Goal: Task Accomplishment & Management: Complete application form

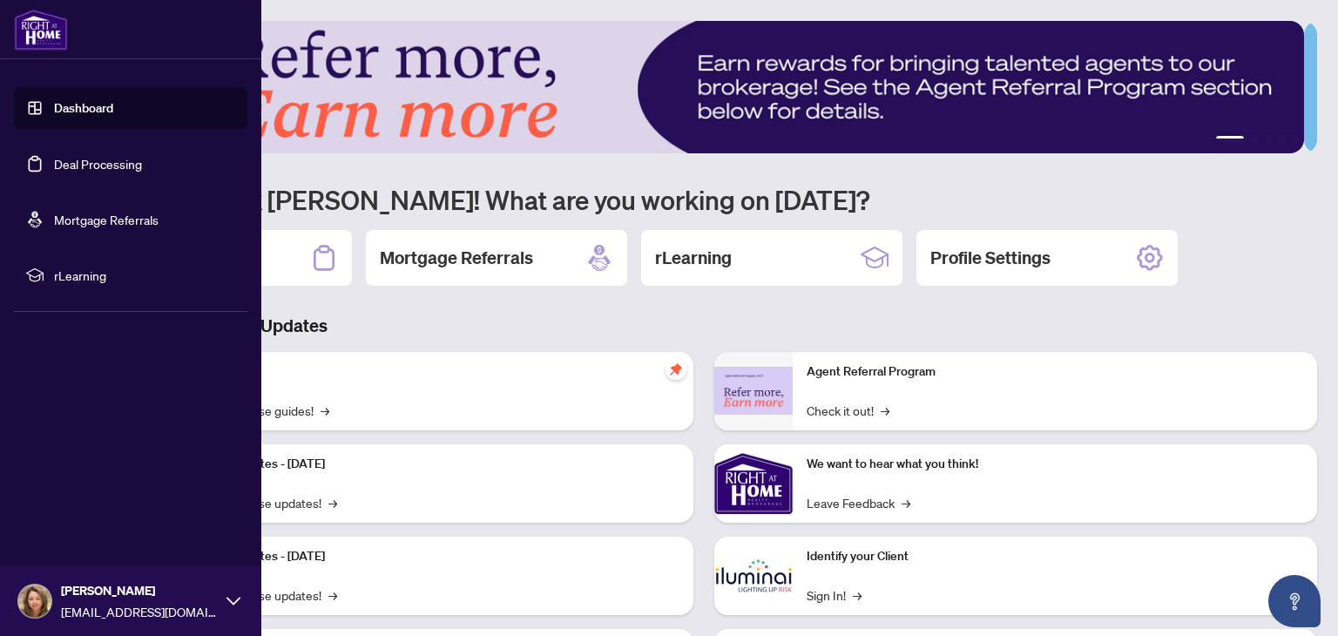
click at [111, 165] on link "Deal Processing" at bounding box center [98, 164] width 88 height 16
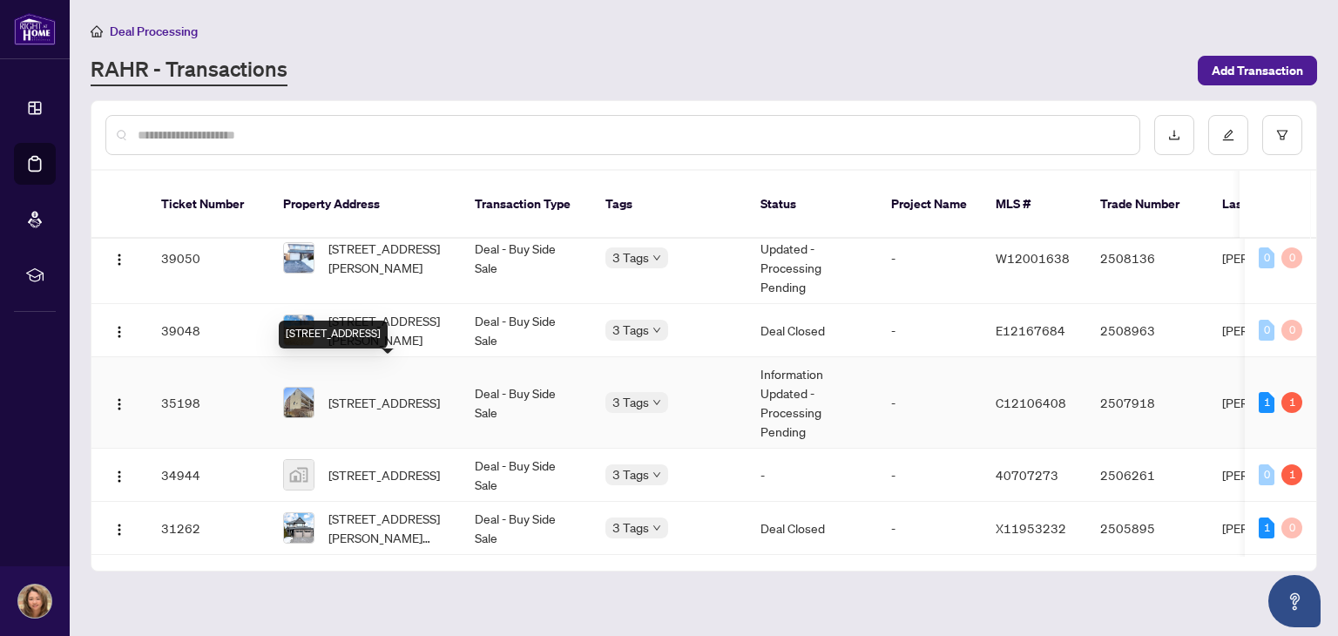
scroll to position [1082, 0]
click at [397, 131] on input "text" at bounding box center [632, 134] width 988 height 19
type input "*"
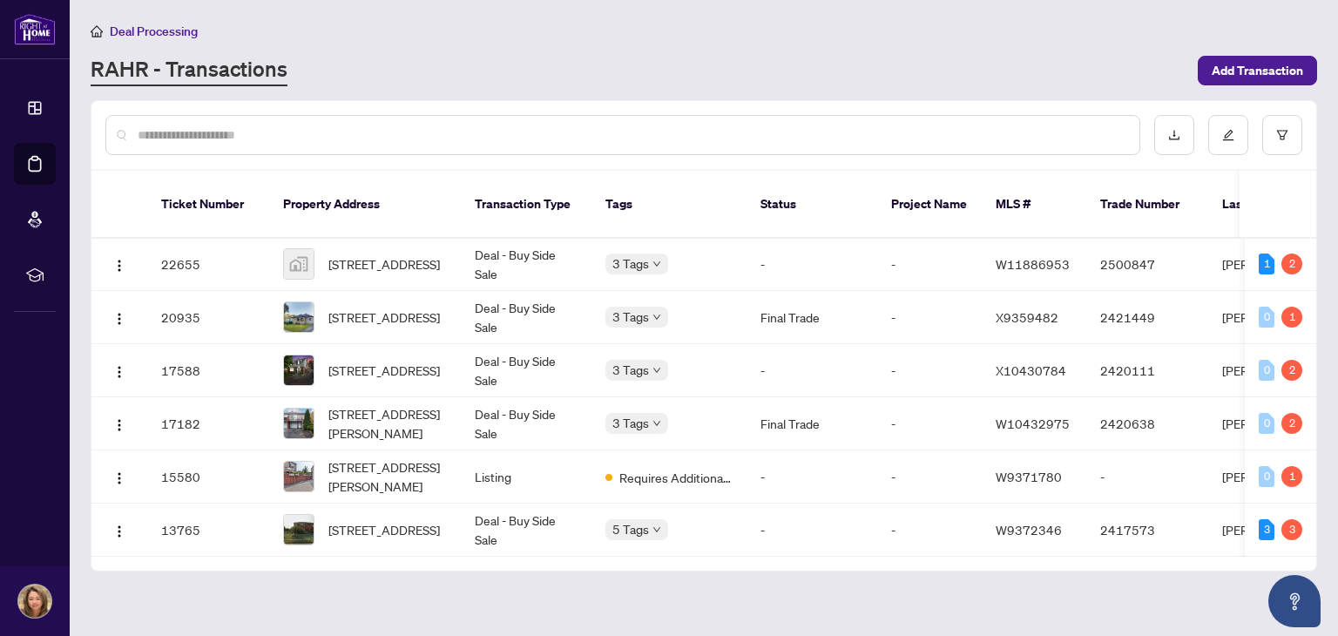
scroll to position [0, 0]
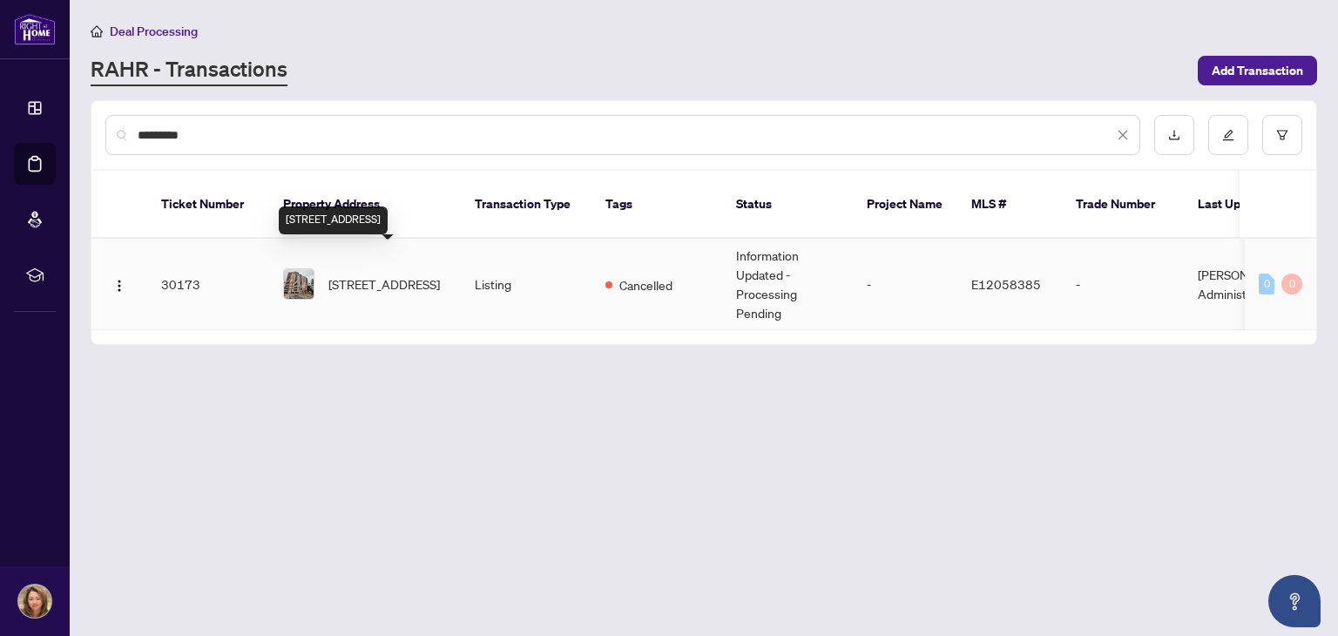
type input "*********"
click at [387, 274] on span "[STREET_ADDRESS]" at bounding box center [383, 283] width 111 height 19
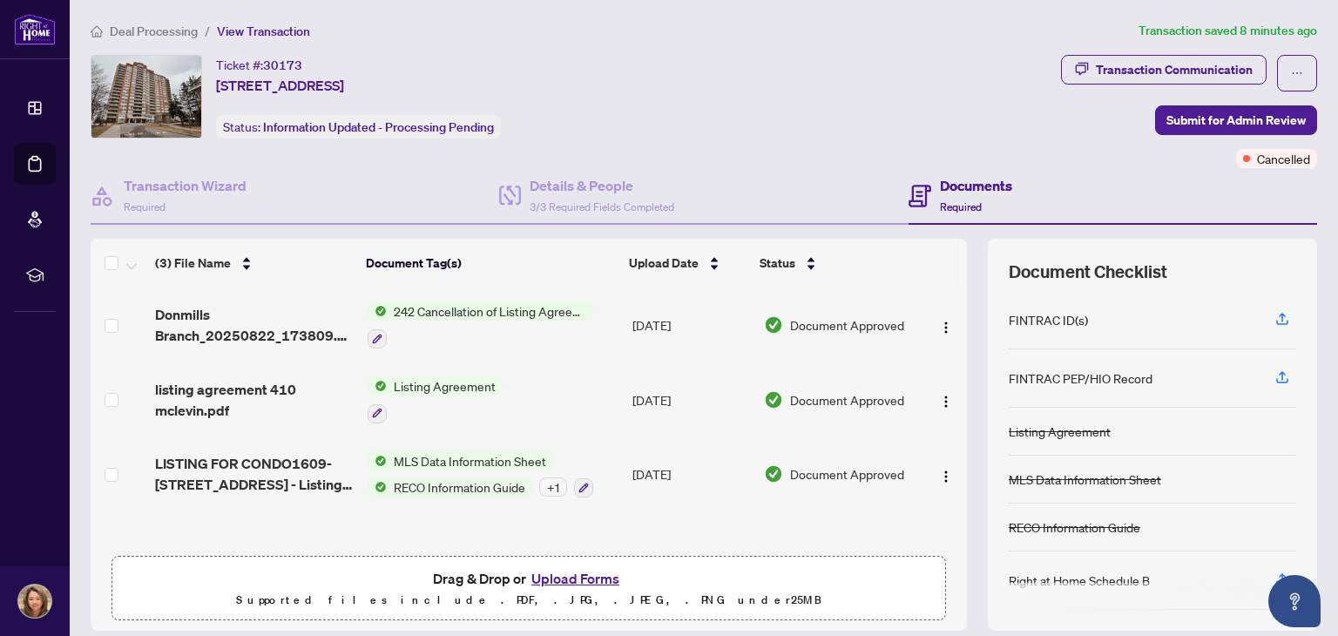
click at [591, 575] on button "Upload Forms" at bounding box center [575, 578] width 98 height 23
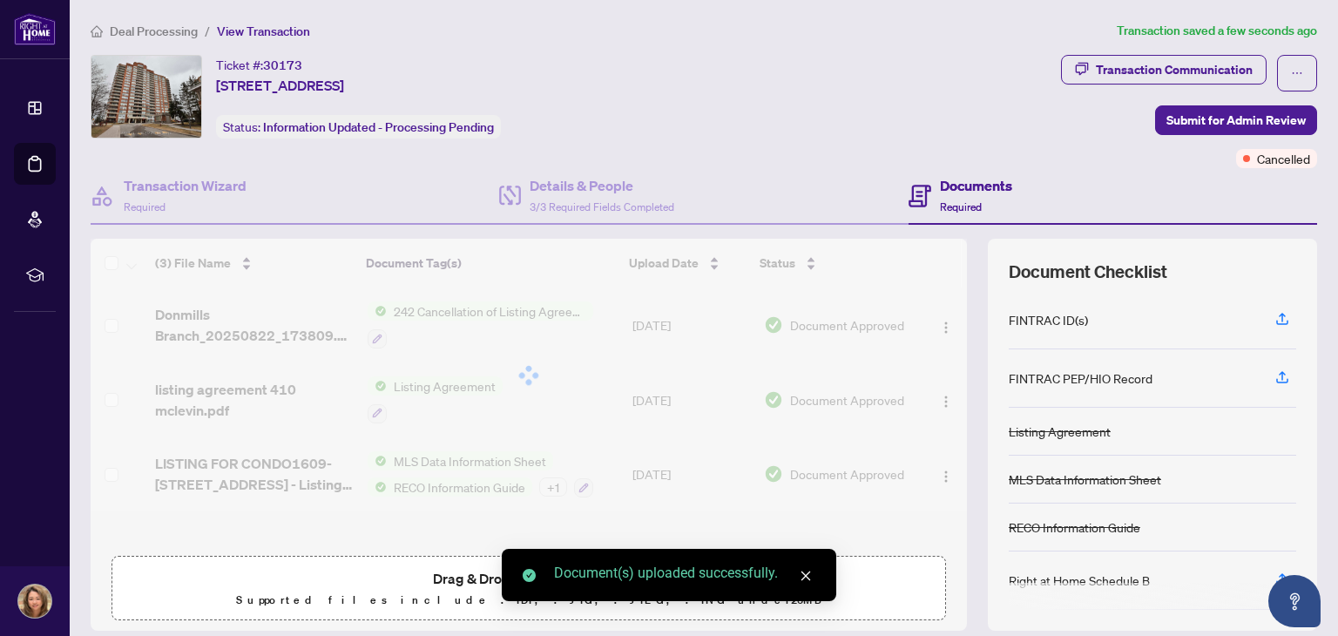
scroll to position [219, 0]
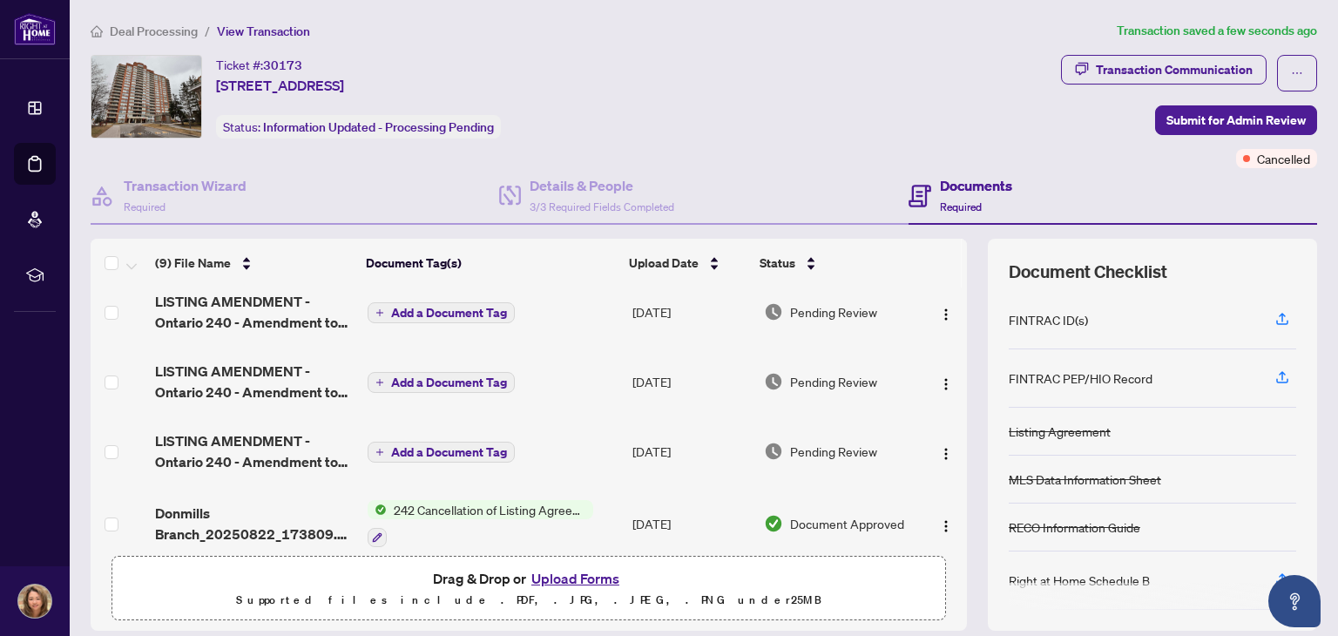
click at [451, 307] on span "Add a Document Tag" at bounding box center [449, 313] width 116 height 12
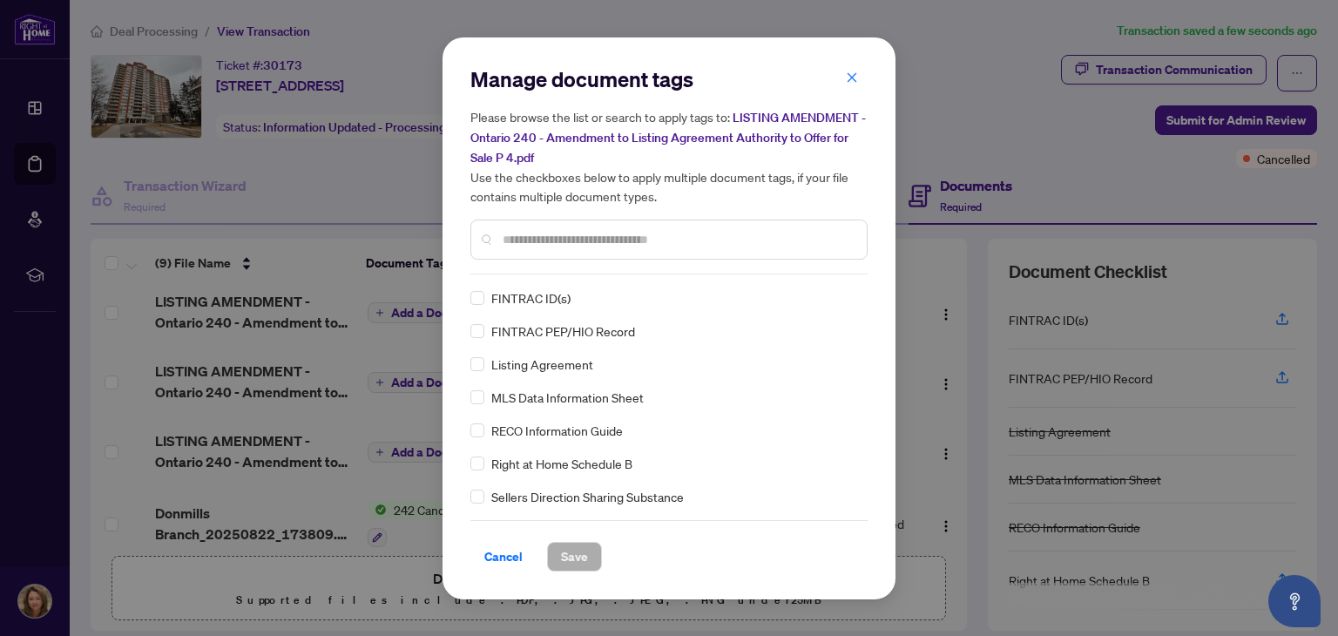
click at [577, 234] on input "text" at bounding box center [678, 239] width 350 height 19
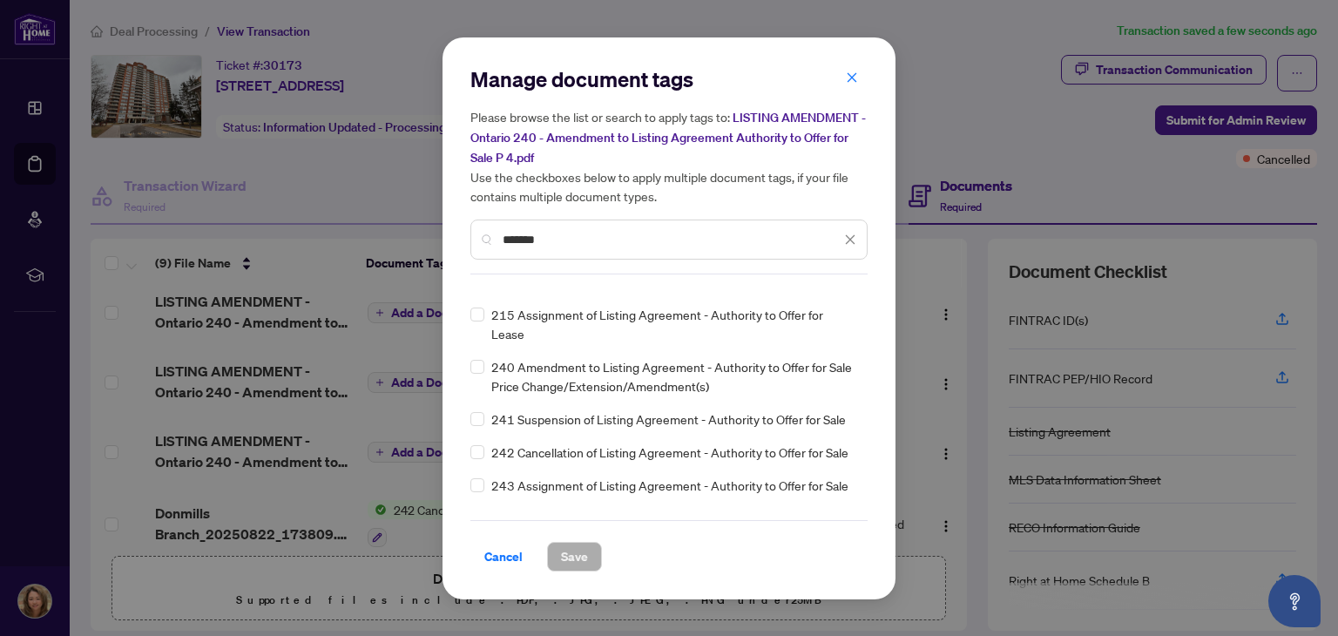
scroll to position [359, 0]
type input "*******"
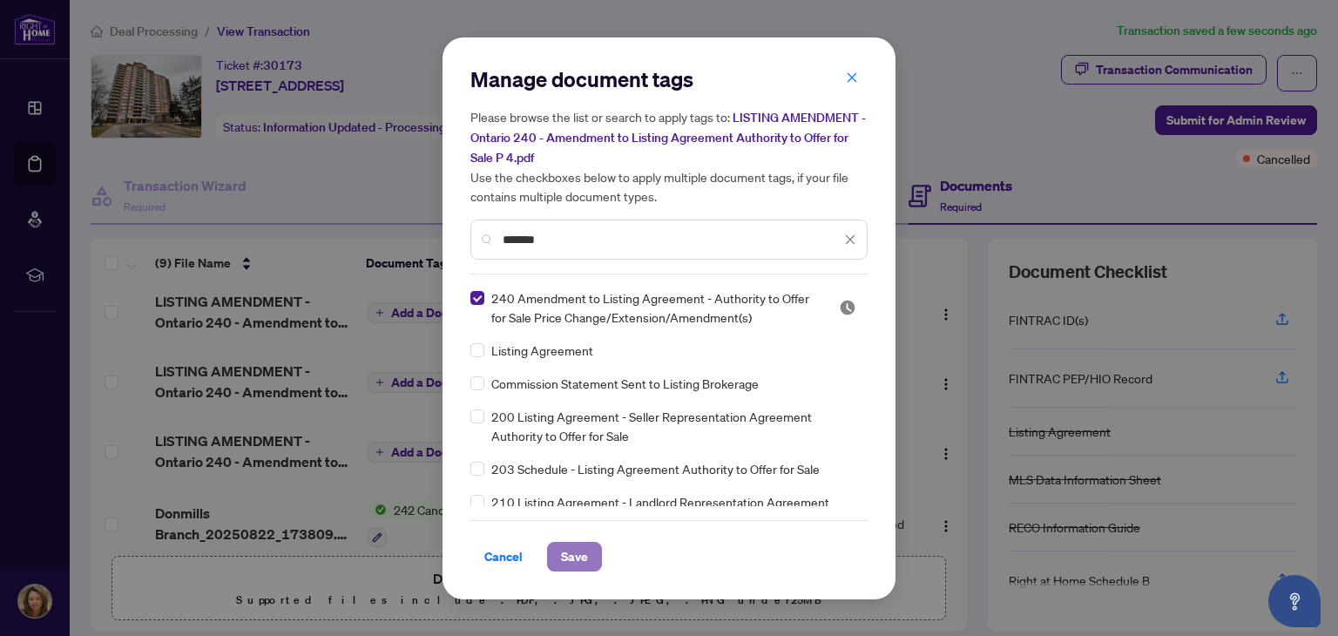
click at [569, 551] on span "Save" at bounding box center [574, 557] width 27 height 28
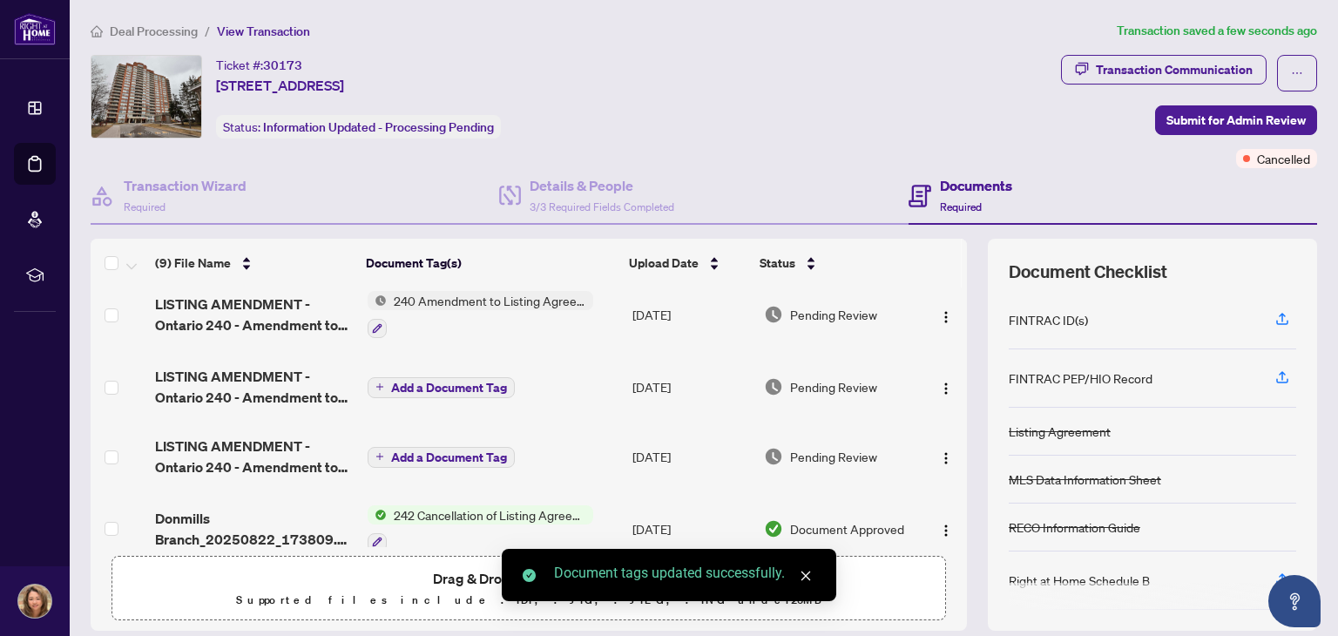
click at [468, 383] on span "Add a Document Tag" at bounding box center [449, 387] width 116 height 12
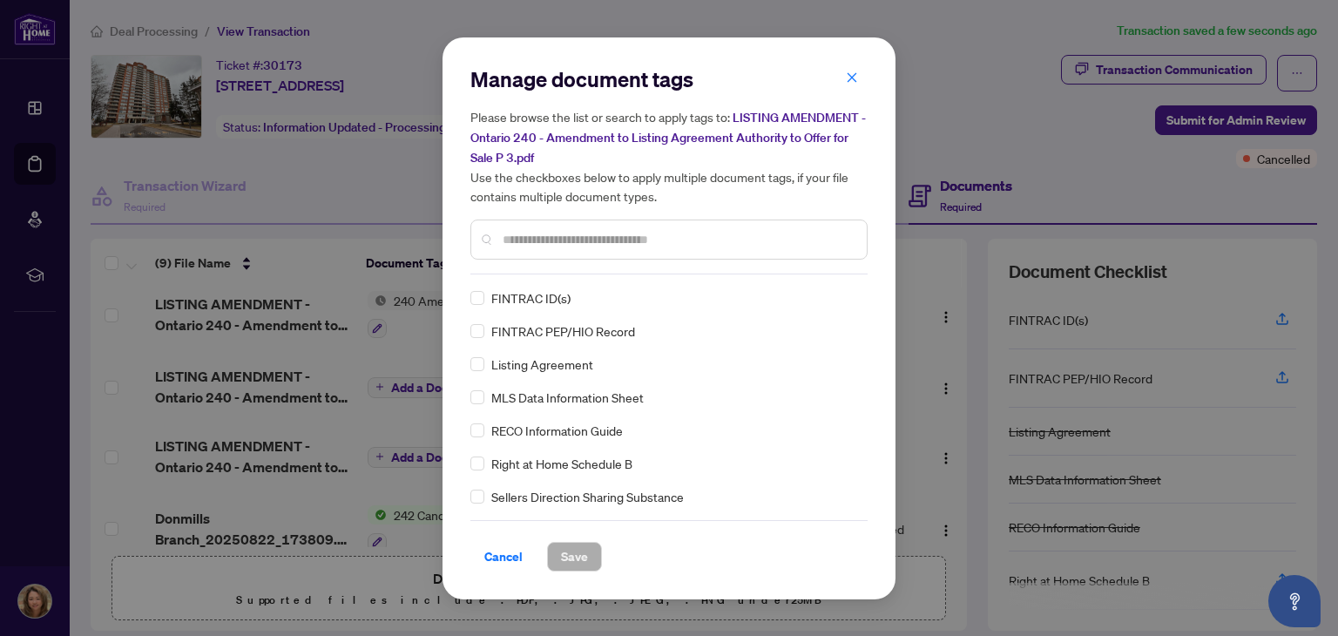
click at [633, 231] on input "text" at bounding box center [678, 239] width 350 height 19
type input "*"
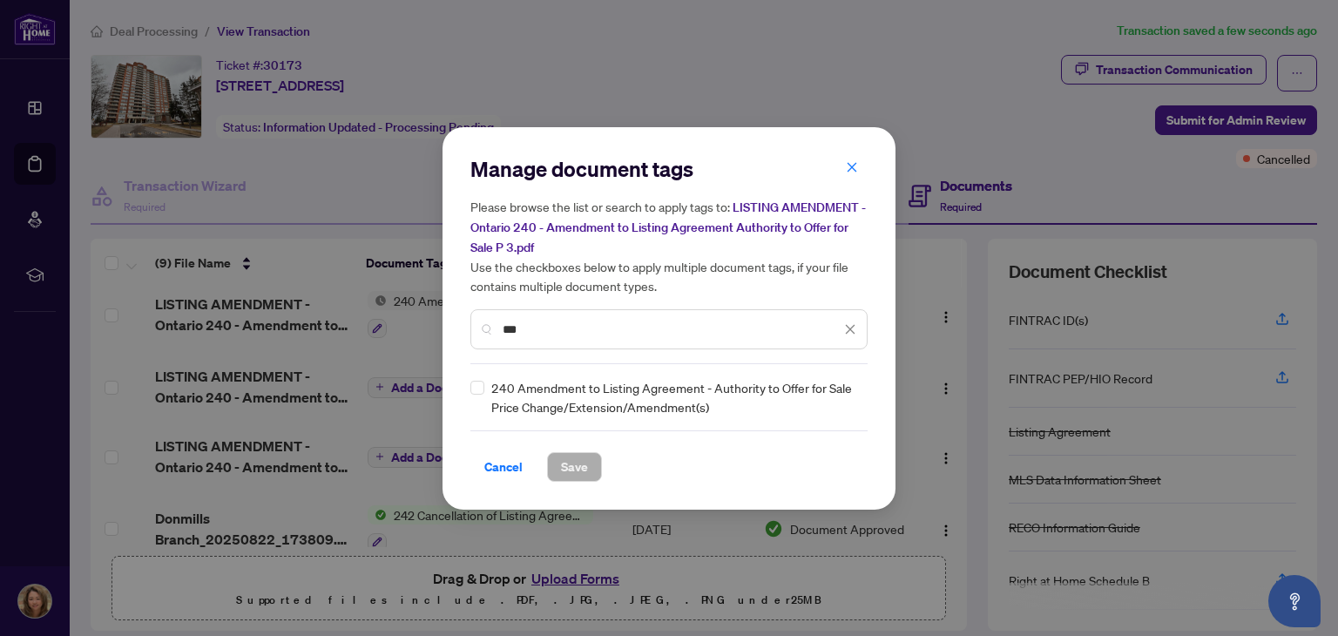
type input "***"
click at [569, 469] on span "Save" at bounding box center [574, 467] width 27 height 28
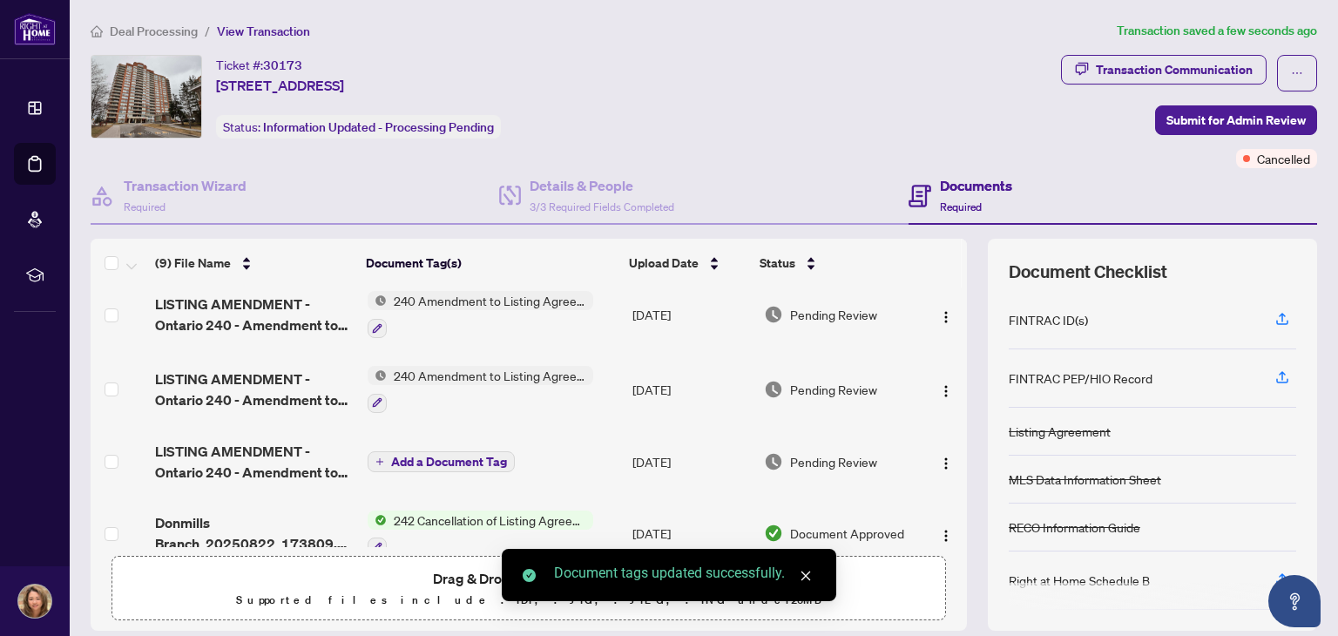
click at [442, 456] on span "Add a Document Tag" at bounding box center [449, 461] width 116 height 12
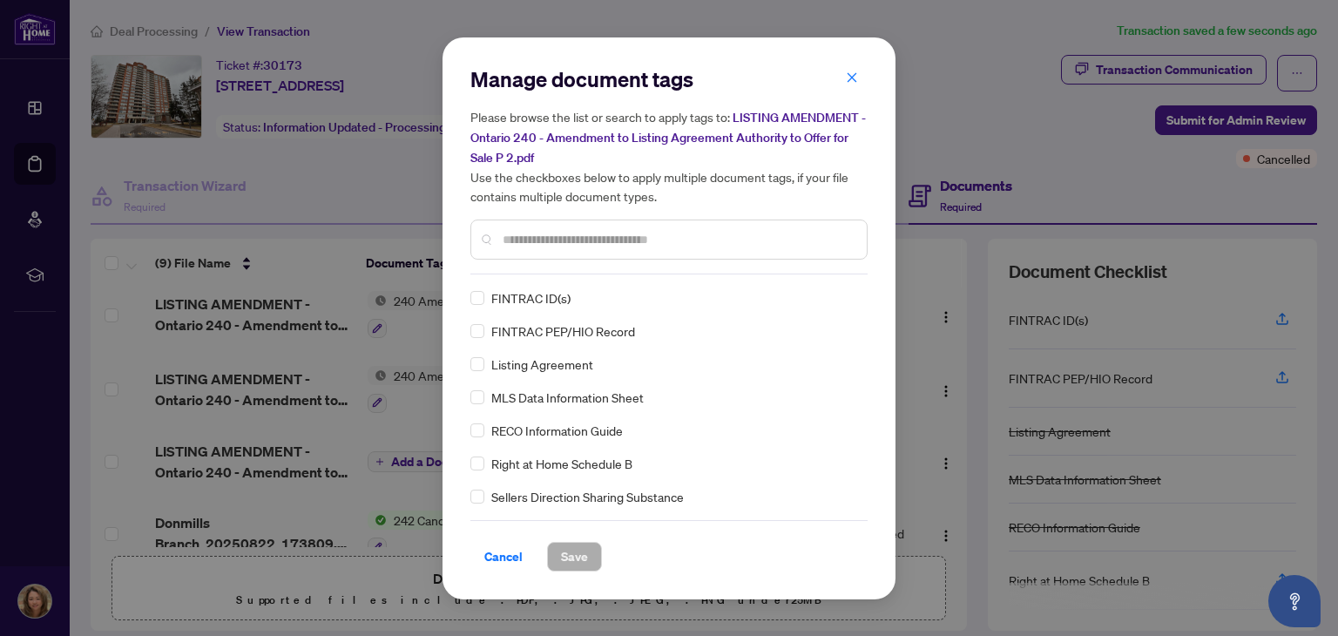
click at [594, 238] on input "text" at bounding box center [678, 239] width 350 height 19
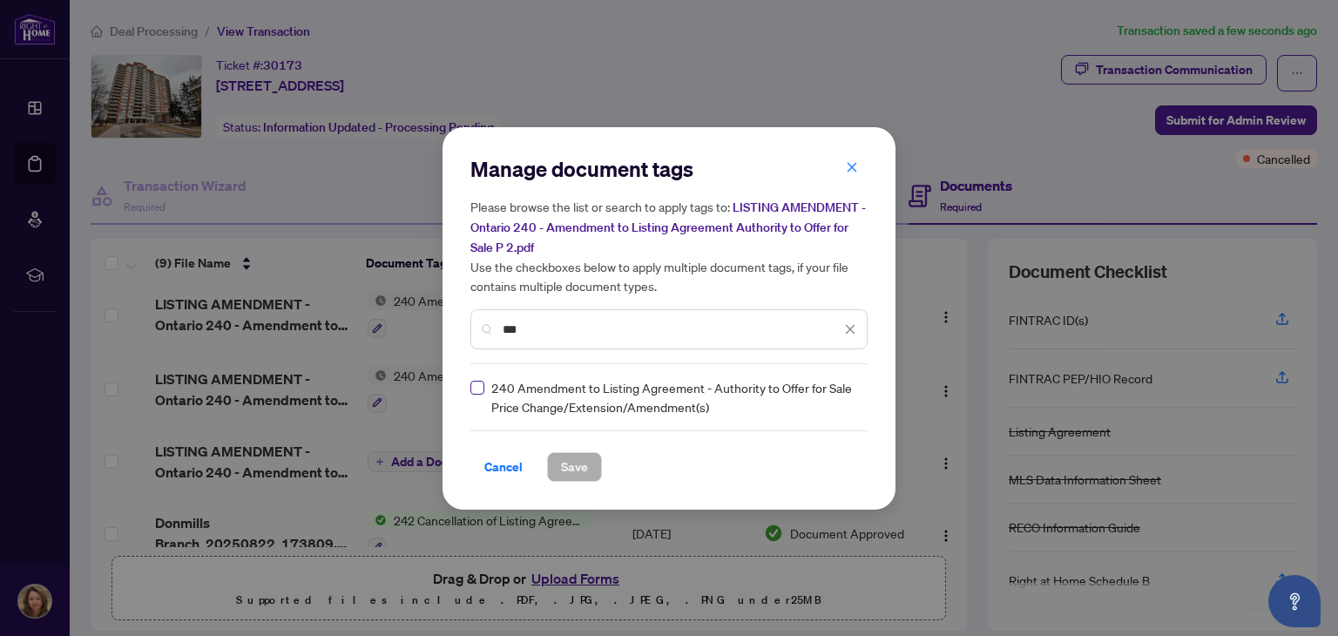
type input "***"
click at [565, 470] on span "Save" at bounding box center [574, 467] width 27 height 28
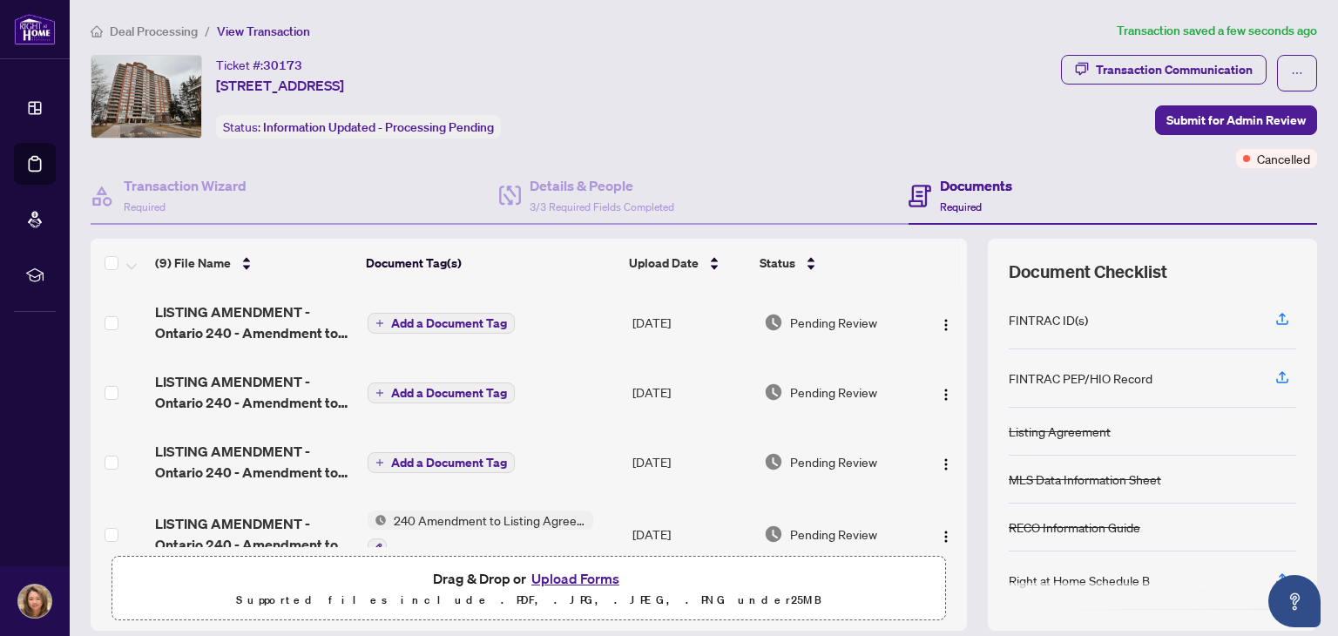
click at [429, 459] on span "Add a Document Tag" at bounding box center [449, 462] width 116 height 12
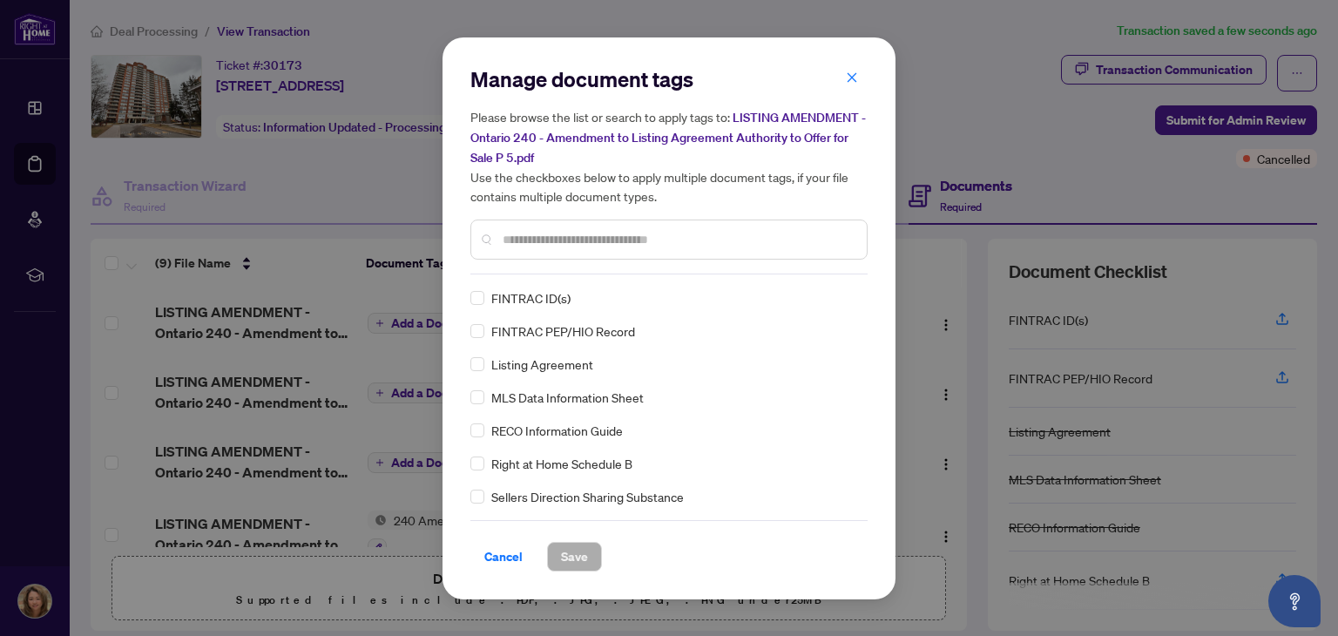
click at [609, 244] on input "text" at bounding box center [678, 239] width 350 height 19
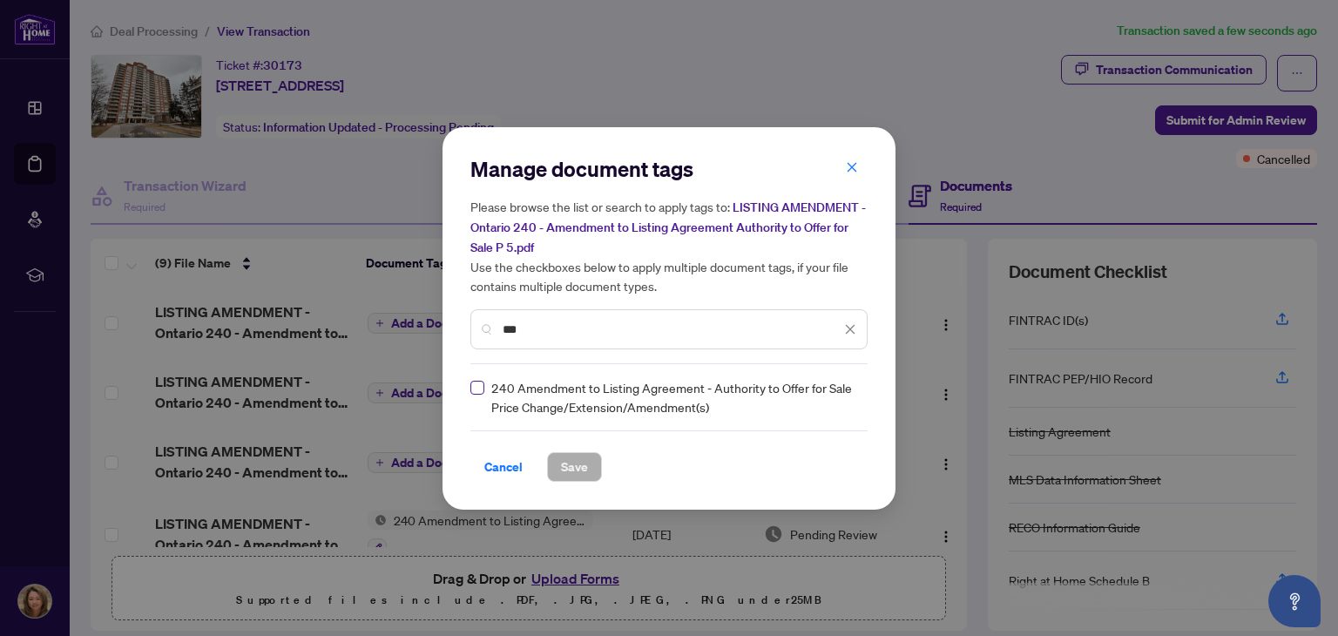
type input "***"
click at [575, 466] on span "Save" at bounding box center [574, 467] width 27 height 28
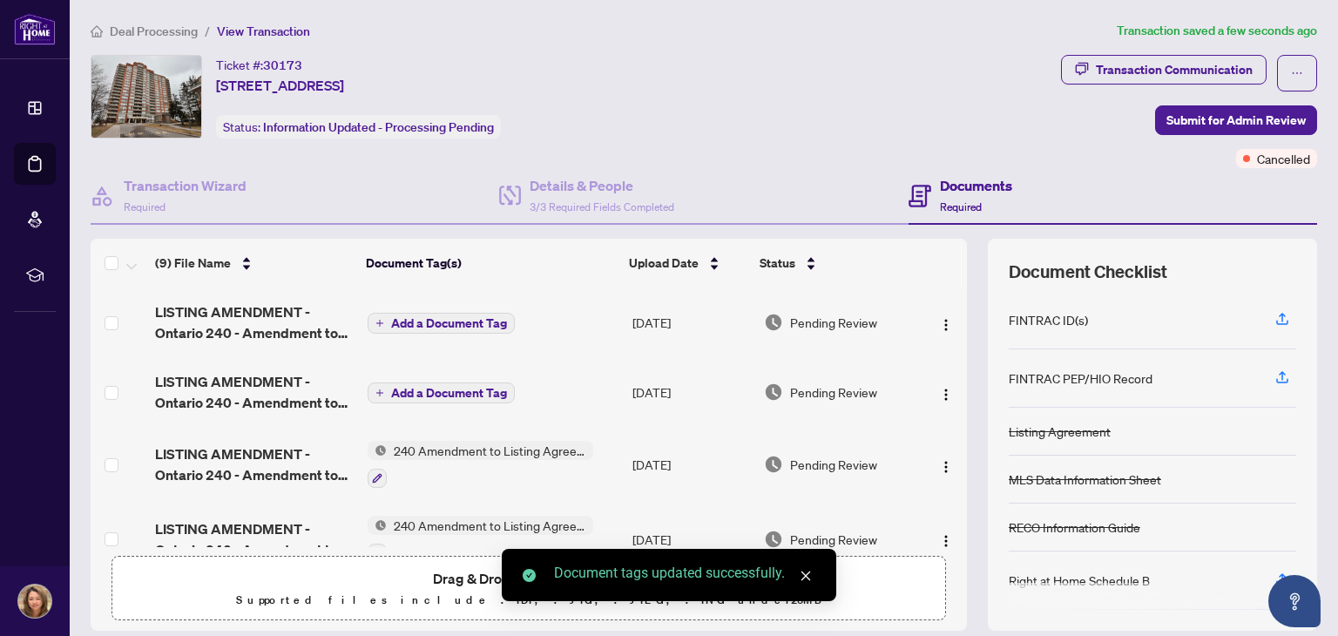
click at [427, 389] on span "Add a Document Tag" at bounding box center [449, 393] width 116 height 12
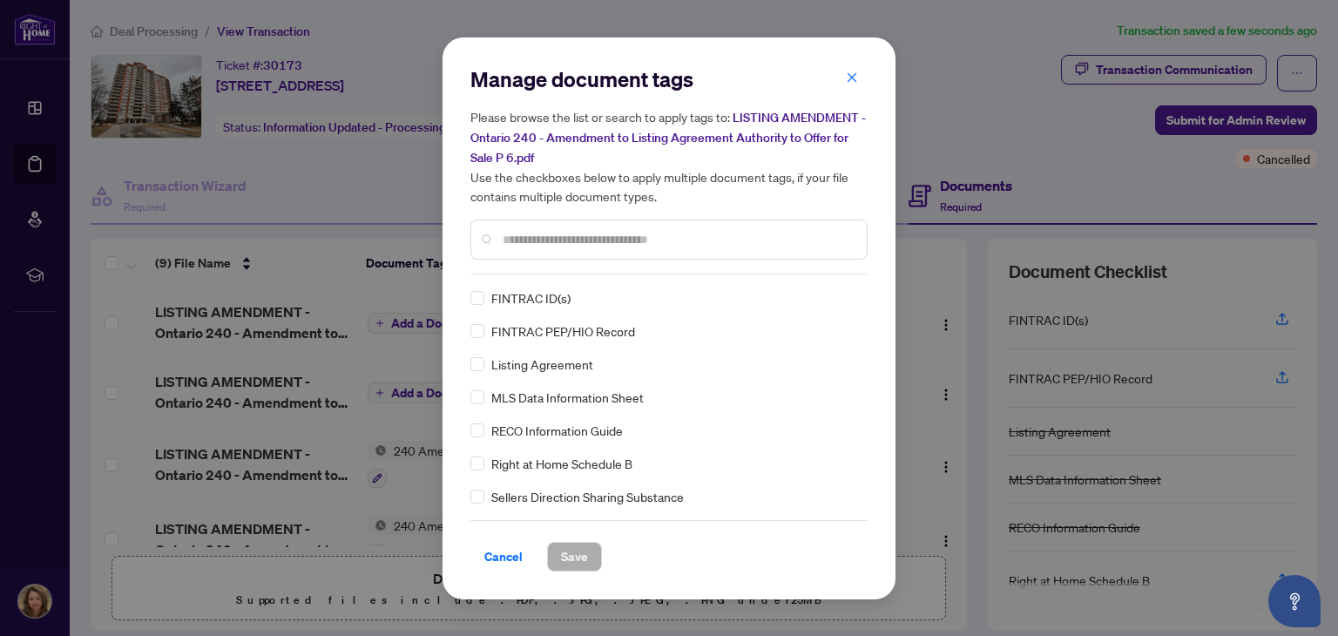
click at [617, 243] on input "text" at bounding box center [678, 239] width 350 height 19
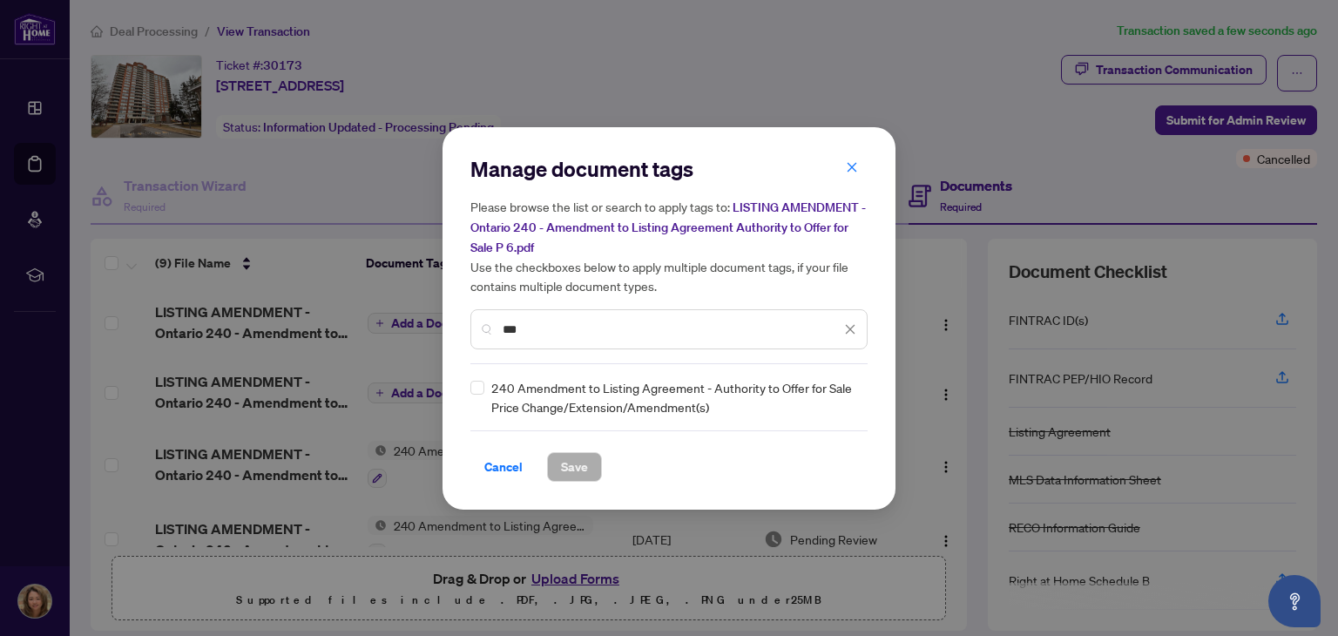
type input "***"
click at [561, 459] on span "Save" at bounding box center [574, 467] width 27 height 28
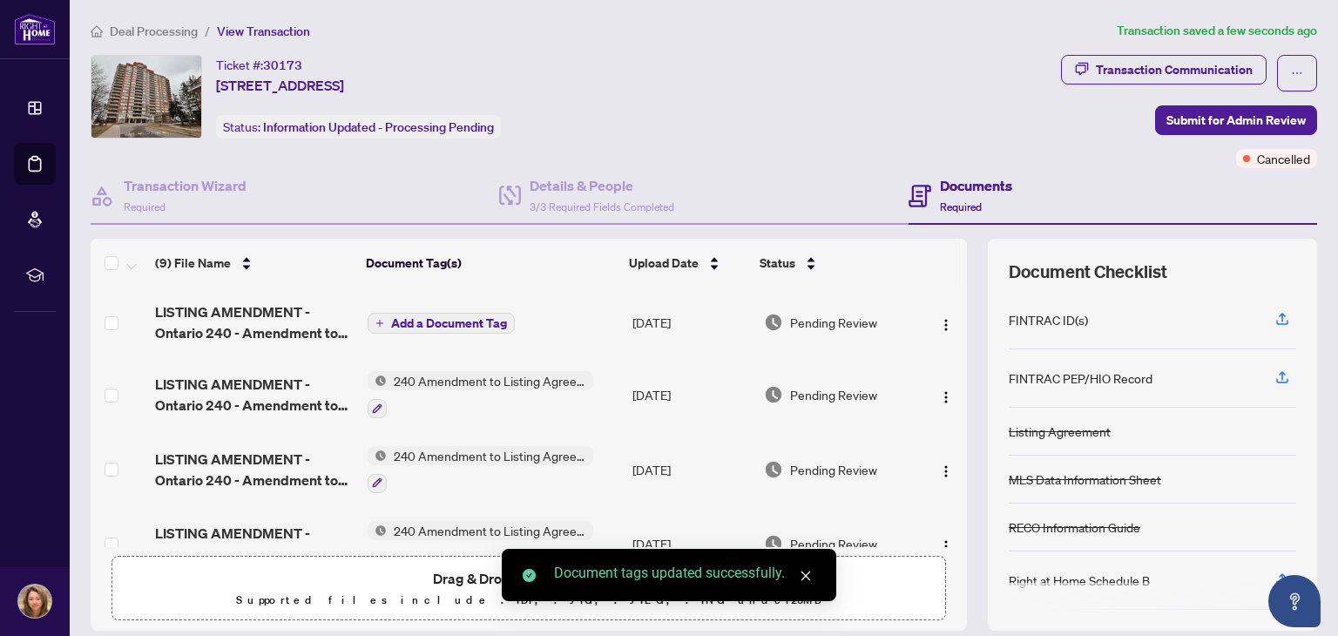
click at [460, 318] on span "Add a Document Tag" at bounding box center [449, 323] width 116 height 12
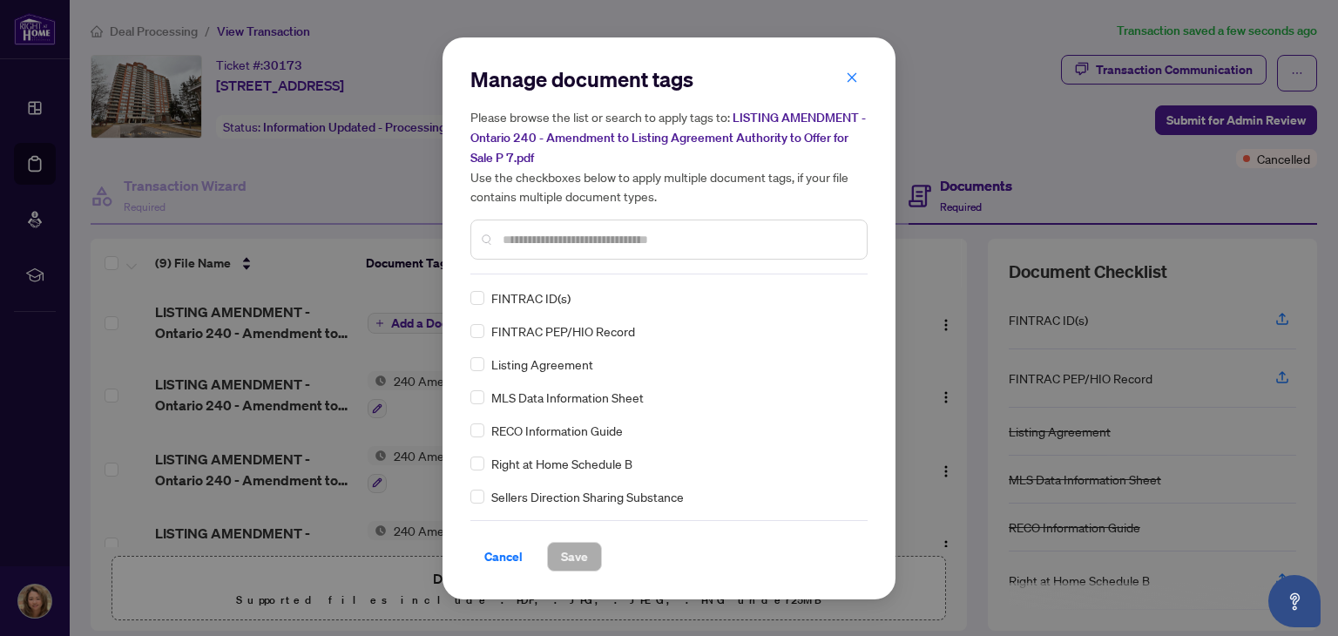
click at [596, 223] on div at bounding box center [668, 239] width 397 height 40
click at [595, 240] on input "text" at bounding box center [678, 239] width 350 height 19
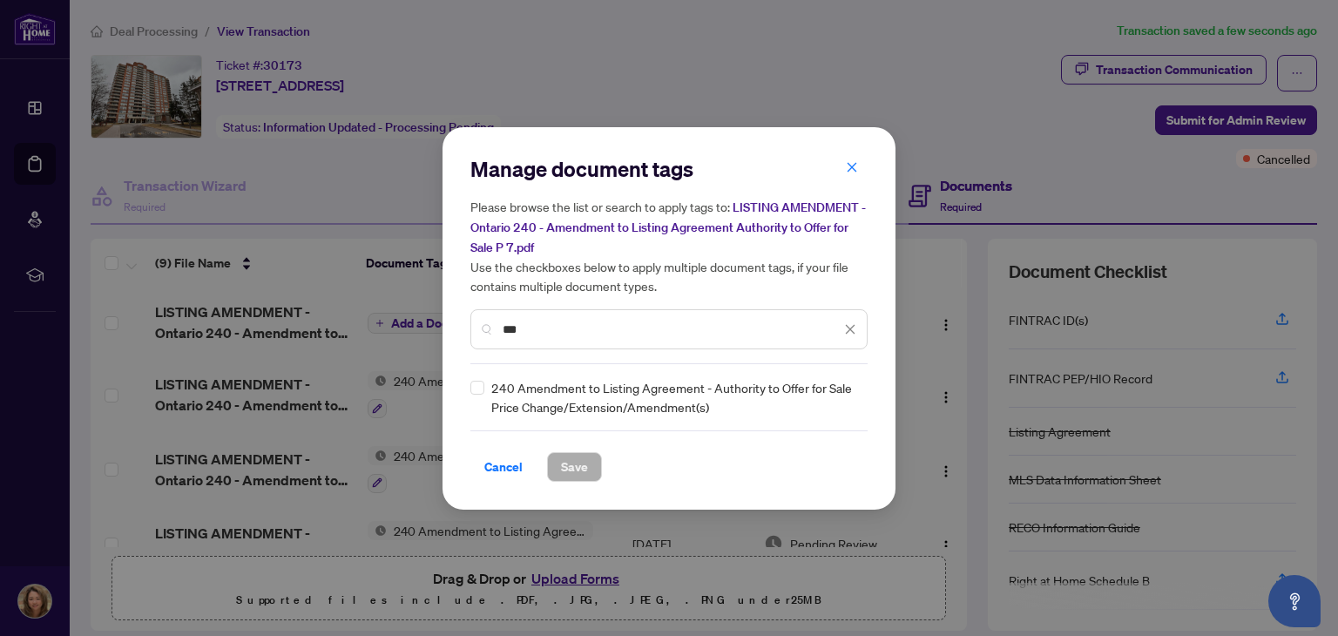
type input "***"
click at [565, 468] on span "Save" at bounding box center [574, 467] width 27 height 28
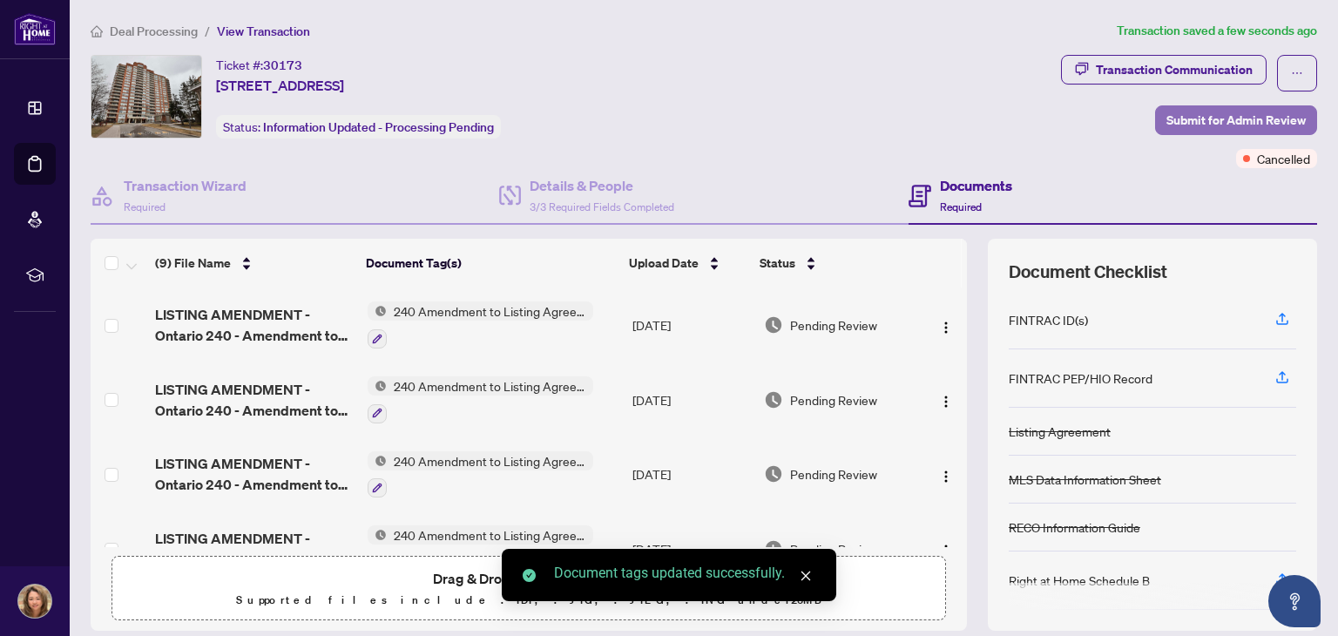
click at [1244, 123] on span "Submit for Admin Review" at bounding box center [1235, 120] width 139 height 28
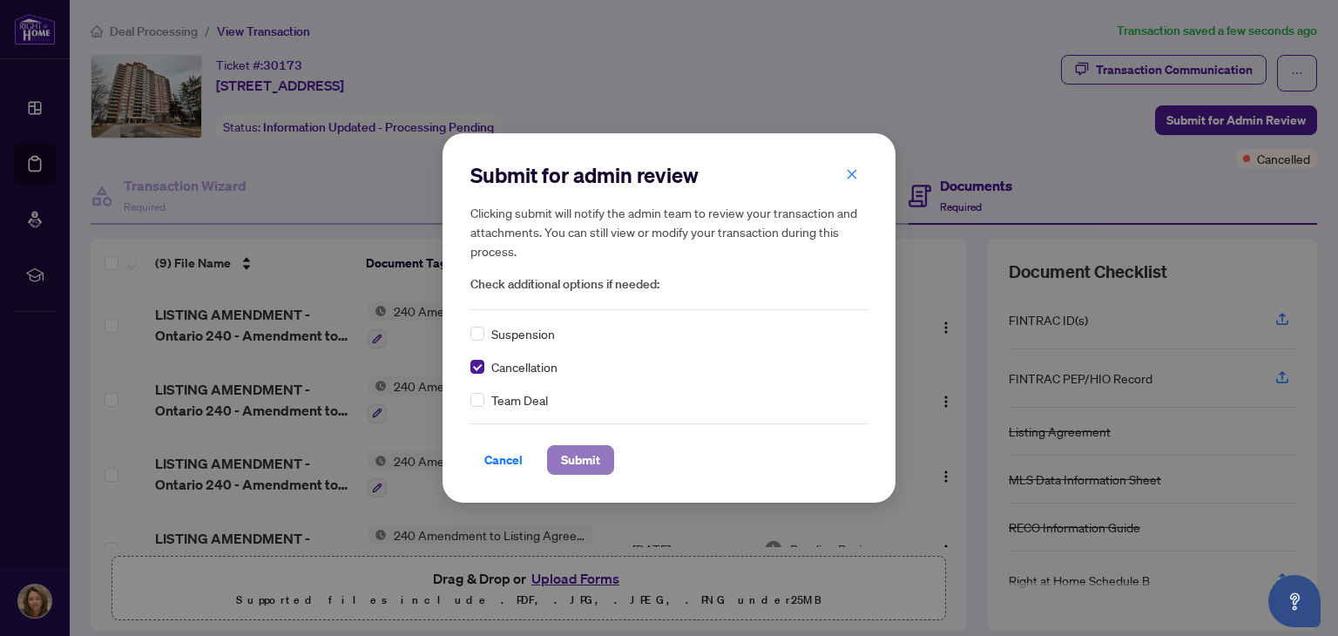
click at [577, 458] on span "Submit" at bounding box center [580, 460] width 39 height 28
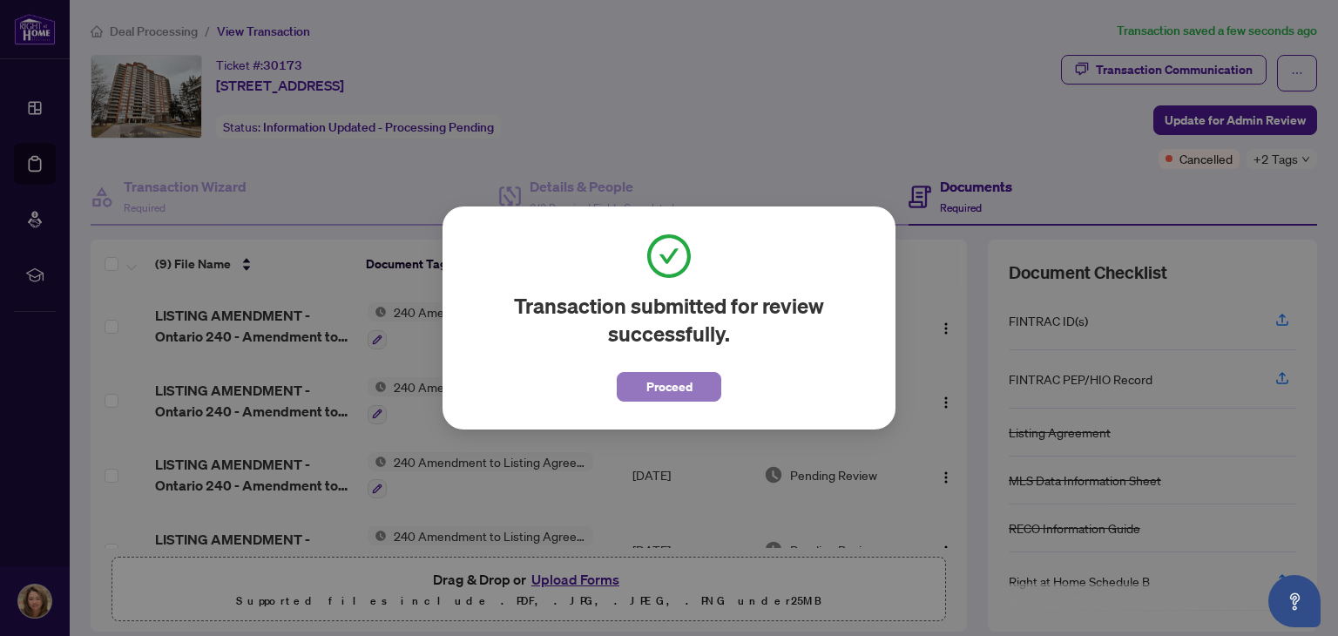
click at [660, 387] on span "Proceed" at bounding box center [669, 387] width 46 height 28
